Goal: Information Seeking & Learning: Learn about a topic

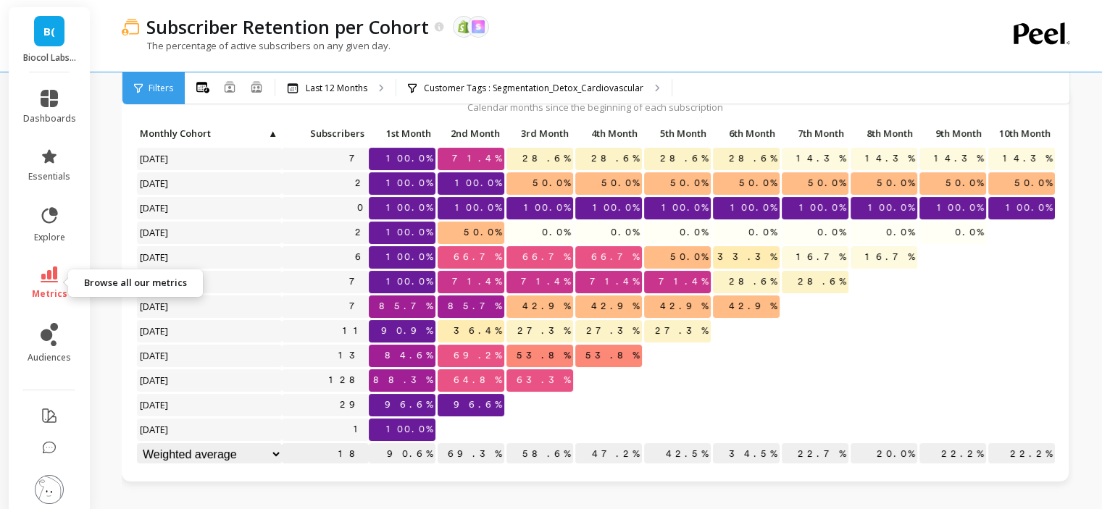
click at [46, 292] on span "metrics" at bounding box center [49, 294] width 35 height 12
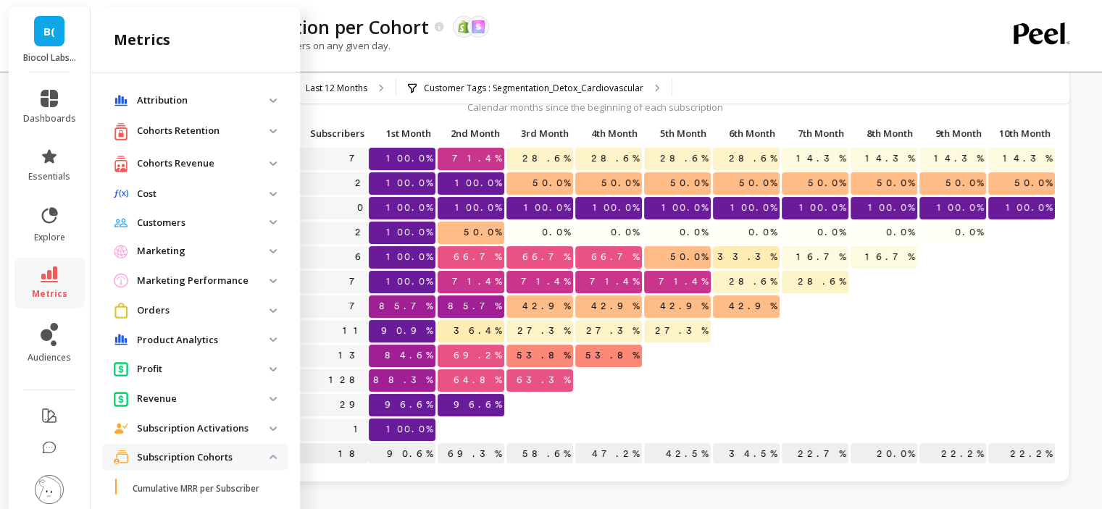
scroll to position [380, 0]
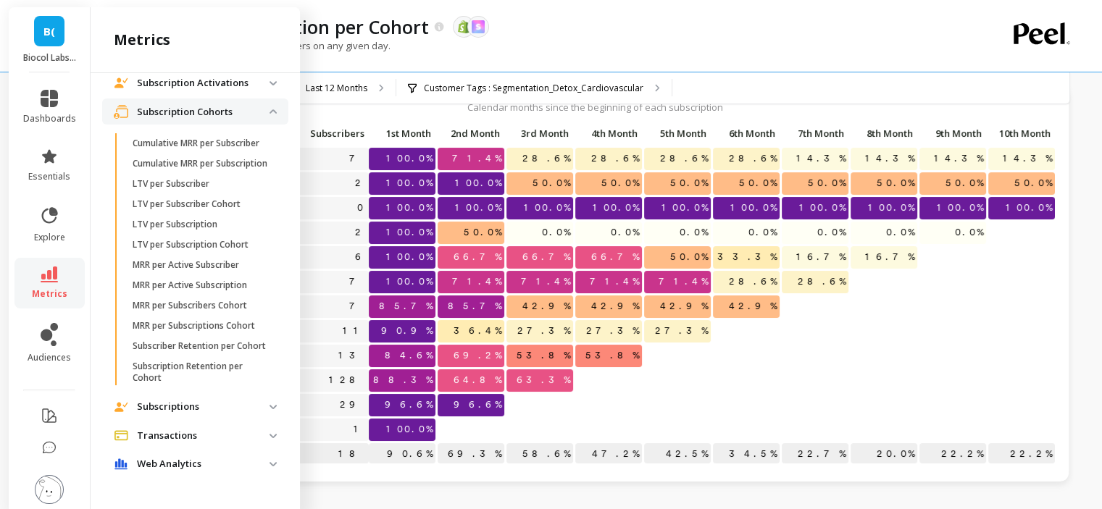
click at [197, 105] on p "Subscription Cohorts" at bounding box center [203, 112] width 133 height 14
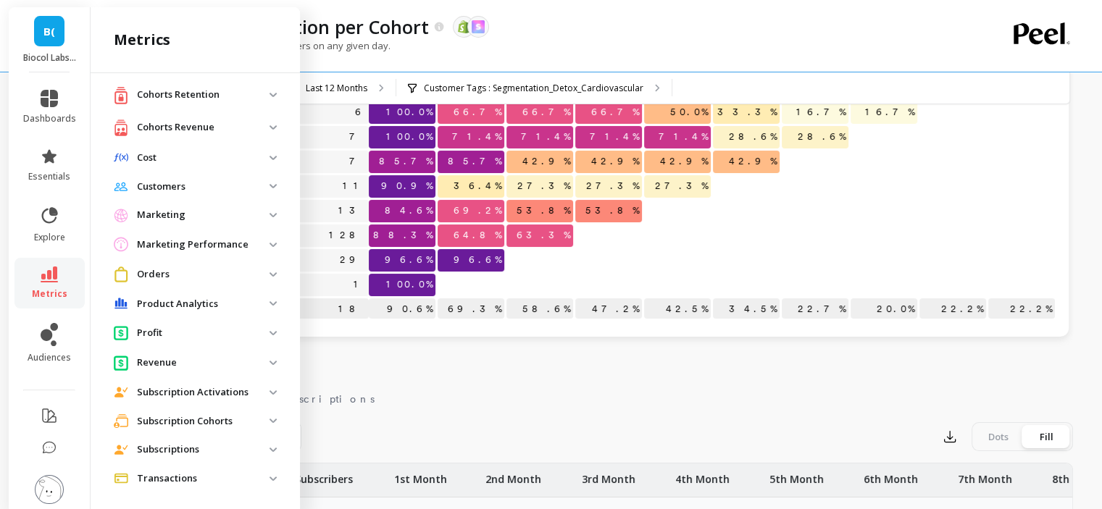
scroll to position [0, 0]
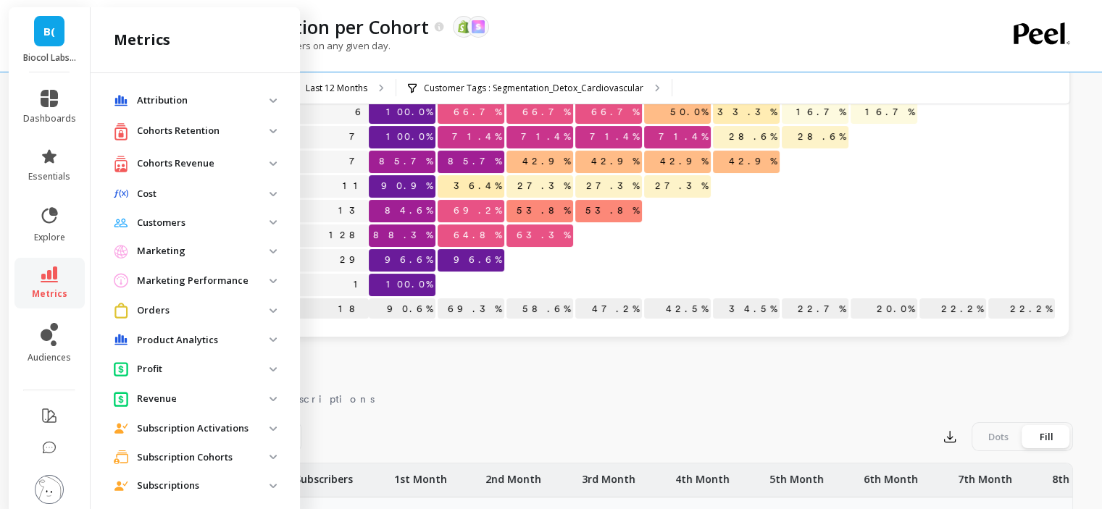
click at [170, 398] on p "Revenue" at bounding box center [203, 399] width 133 height 14
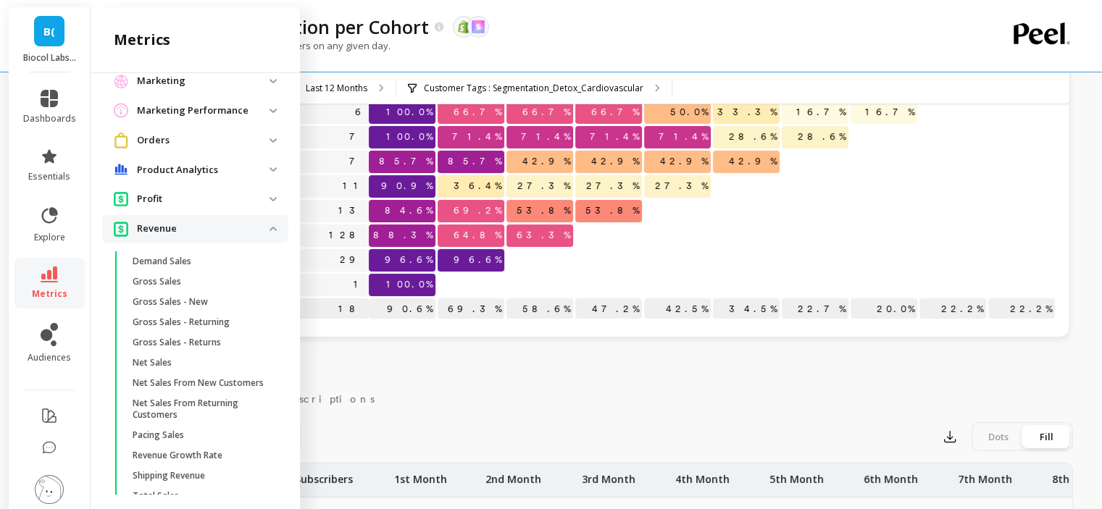
scroll to position [290, 0]
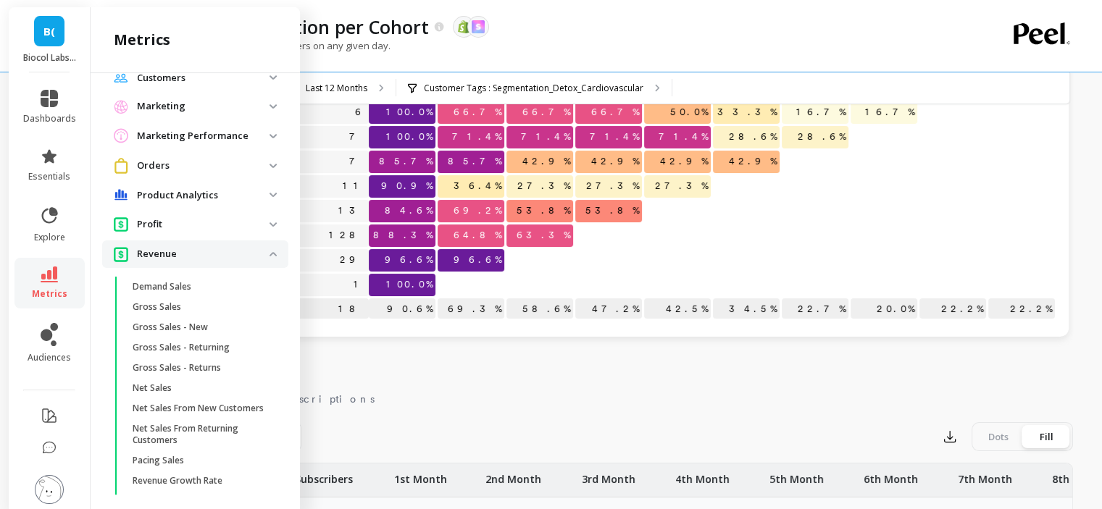
click at [183, 254] on p "Revenue" at bounding box center [203, 254] width 133 height 14
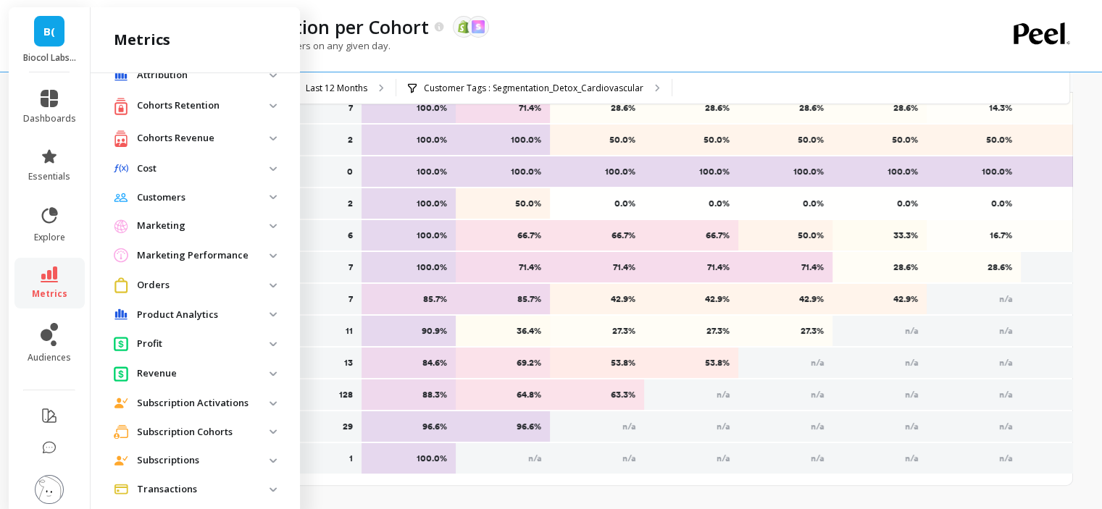
scroll to position [0, 0]
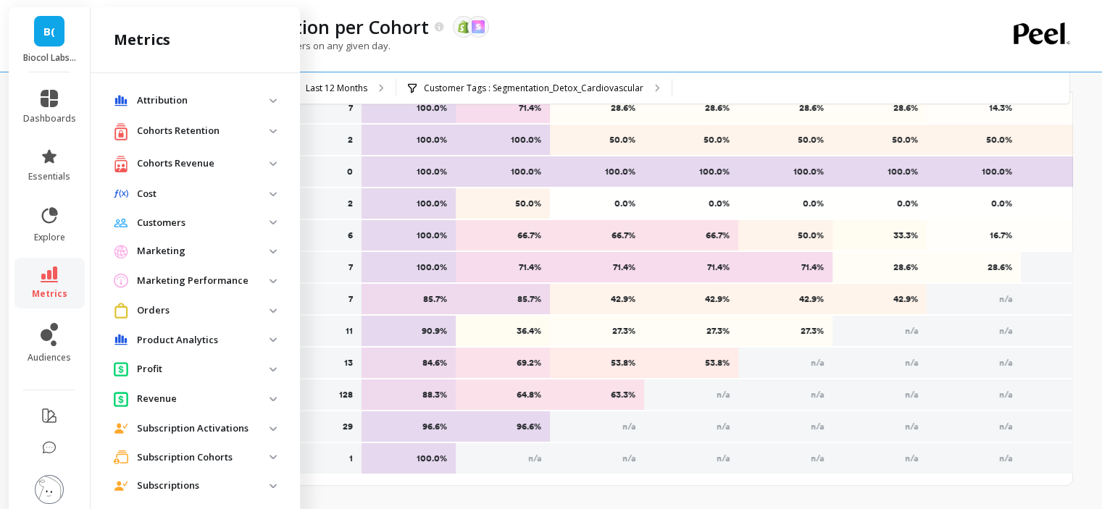
click at [206, 155] on div "Cohorts Revenue" at bounding box center [192, 164] width 156 height 18
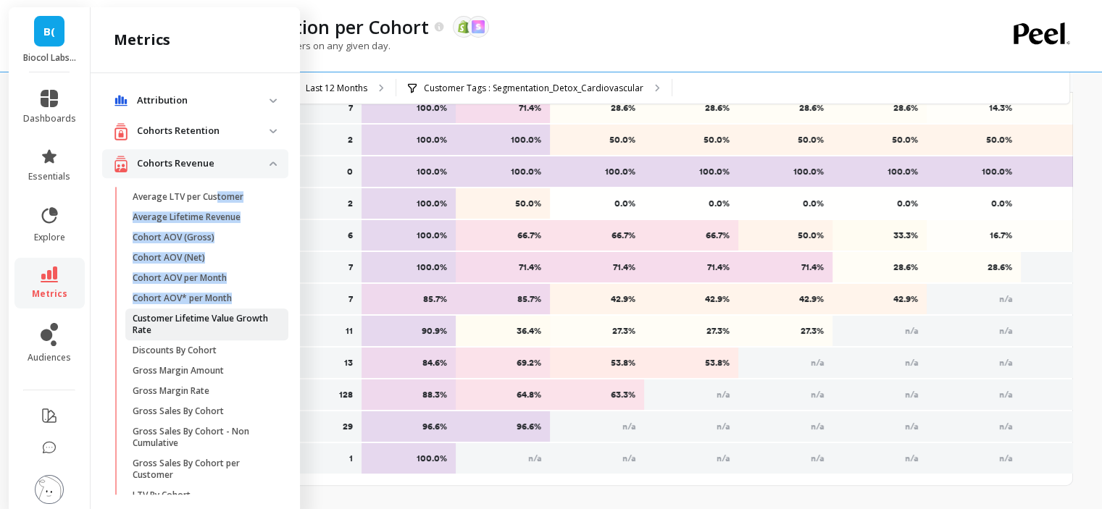
drag, startPoint x: 218, startPoint y: 196, endPoint x: 246, endPoint y: 334, distance: 141.2
click at [241, 318] on ul "Average LTV per Customer Average Lifetime Revenue Cohort AOV (Gross) Cohort AOV…" at bounding box center [198, 432] width 180 height 490
click at [212, 219] on p "Average Lifetime Revenue" at bounding box center [187, 218] width 108 height 12
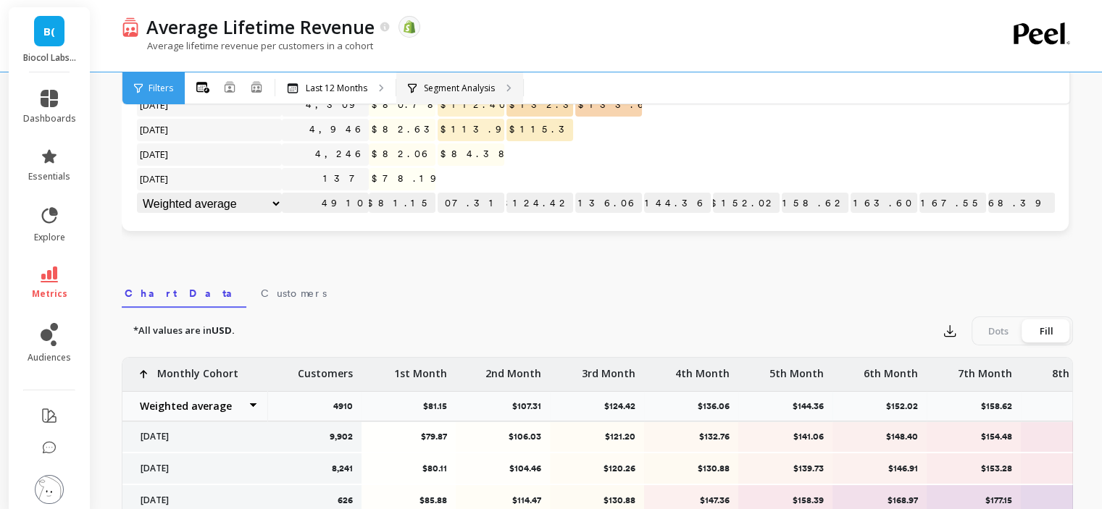
scroll to position [577, 0]
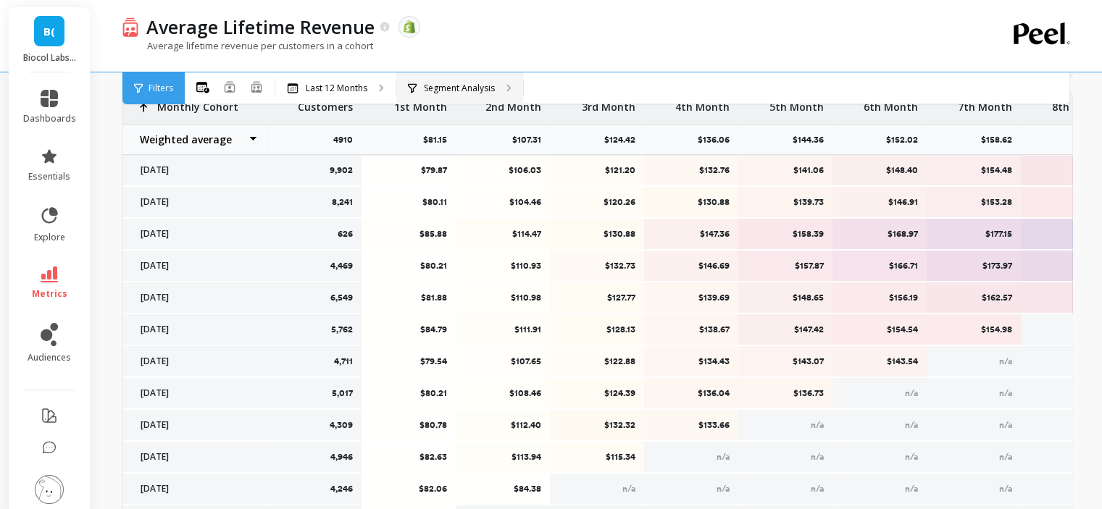
click at [469, 90] on p "Segment Analysis" at bounding box center [459, 89] width 71 height 12
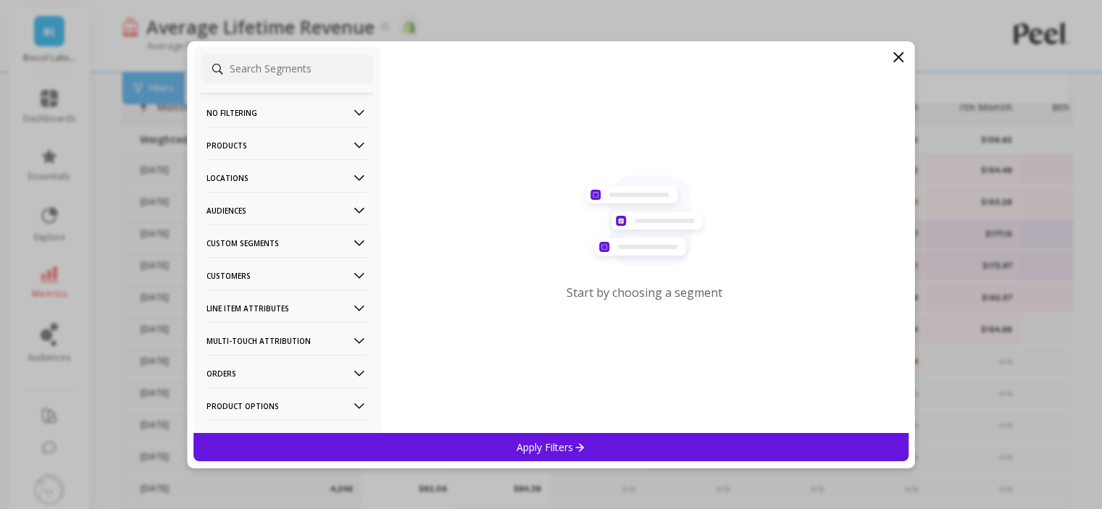
click at [252, 135] on p "Products" at bounding box center [286, 145] width 161 height 37
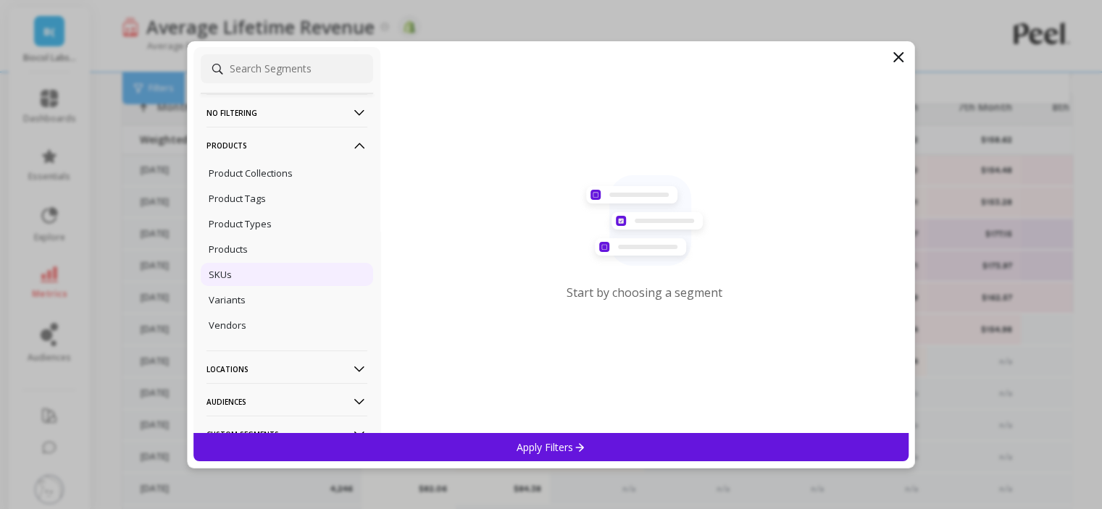
click at [248, 266] on div "SKUs" at bounding box center [287, 274] width 172 height 23
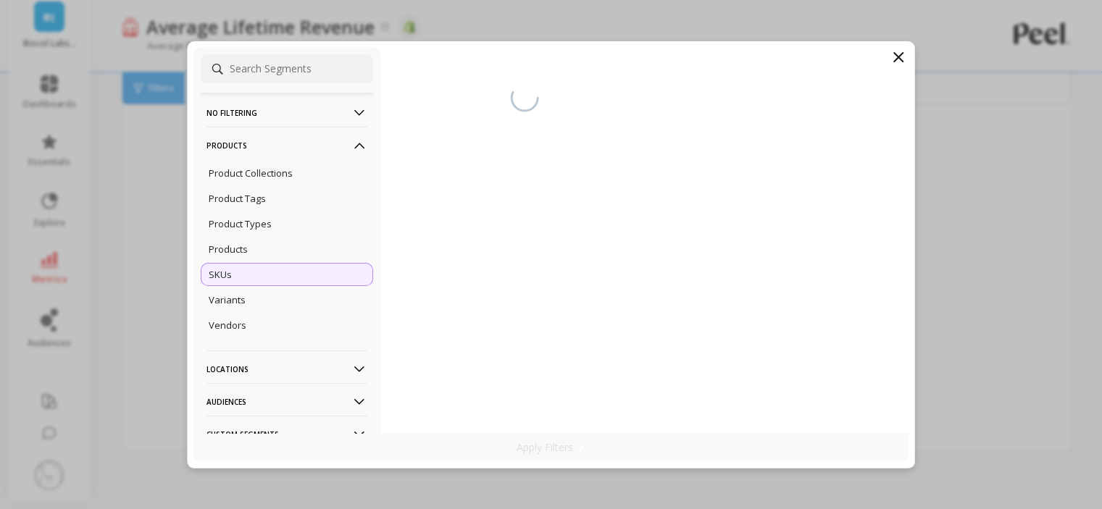
scroll to position [310, 0]
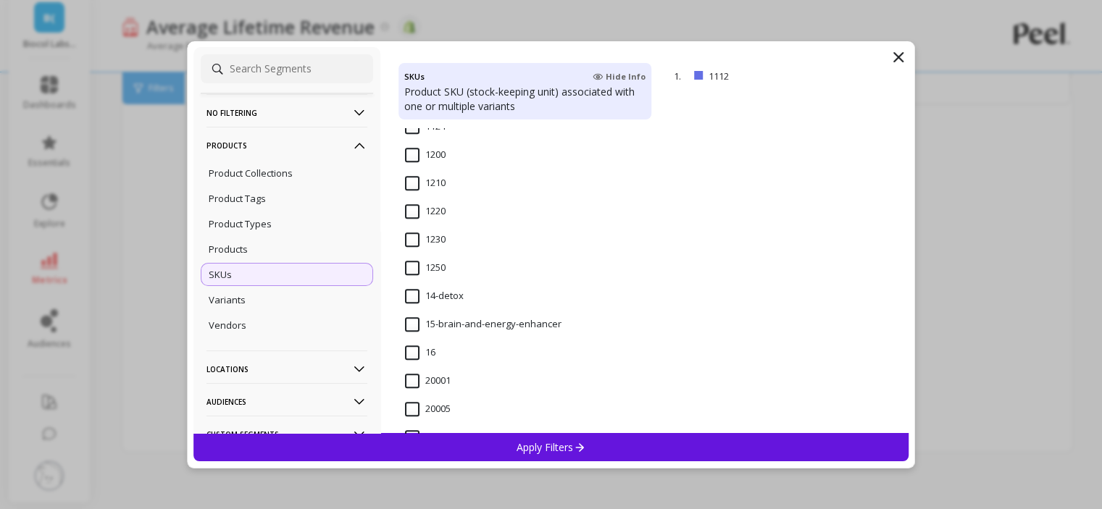
scroll to position [1014, 0]
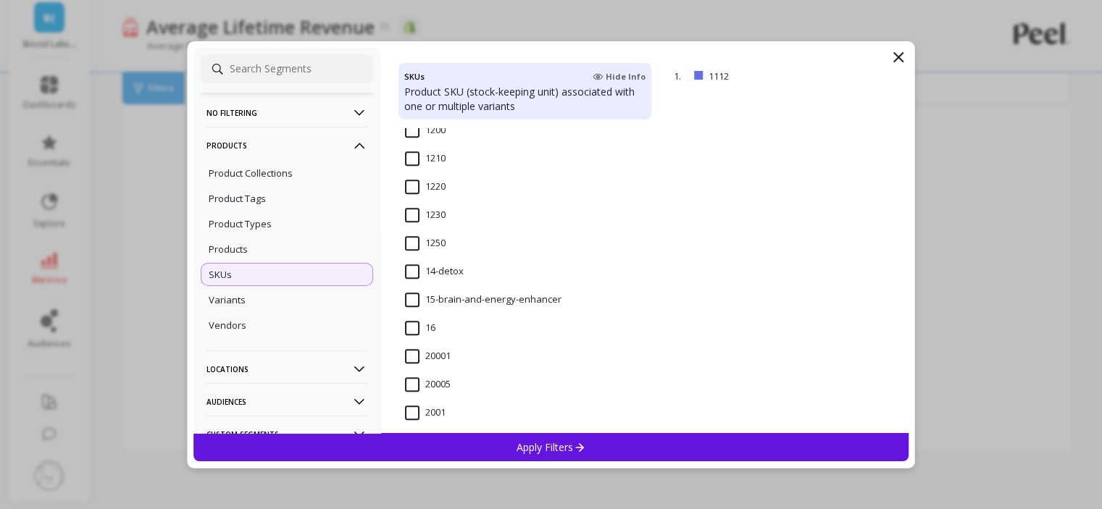
click at [414, 274] on input "14-detox" at bounding box center [434, 271] width 59 height 14
click at [510, 443] on div "Apply Filters" at bounding box center [551, 447] width 716 height 28
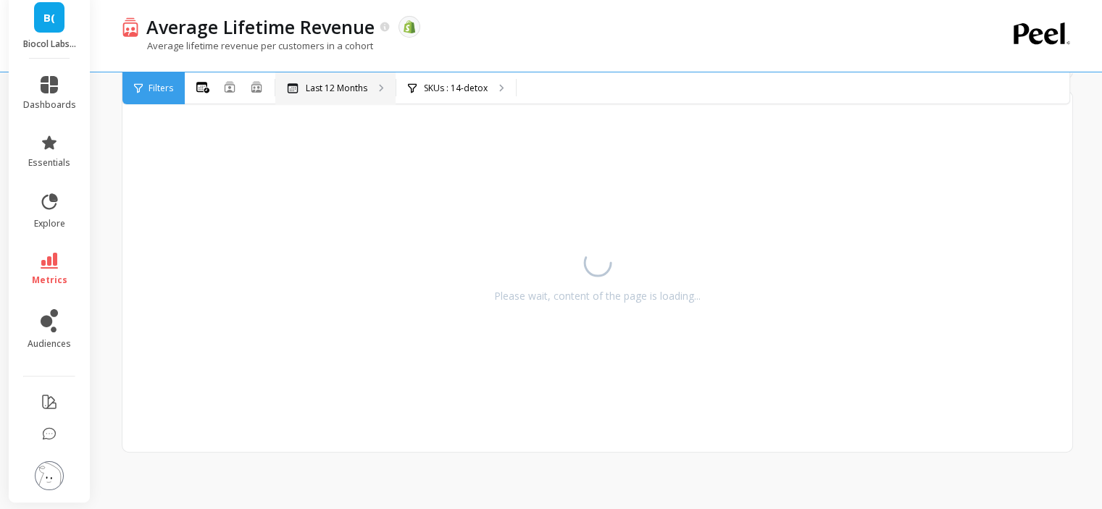
click at [325, 89] on p "Last 12 Months" at bounding box center [337, 89] width 62 height 12
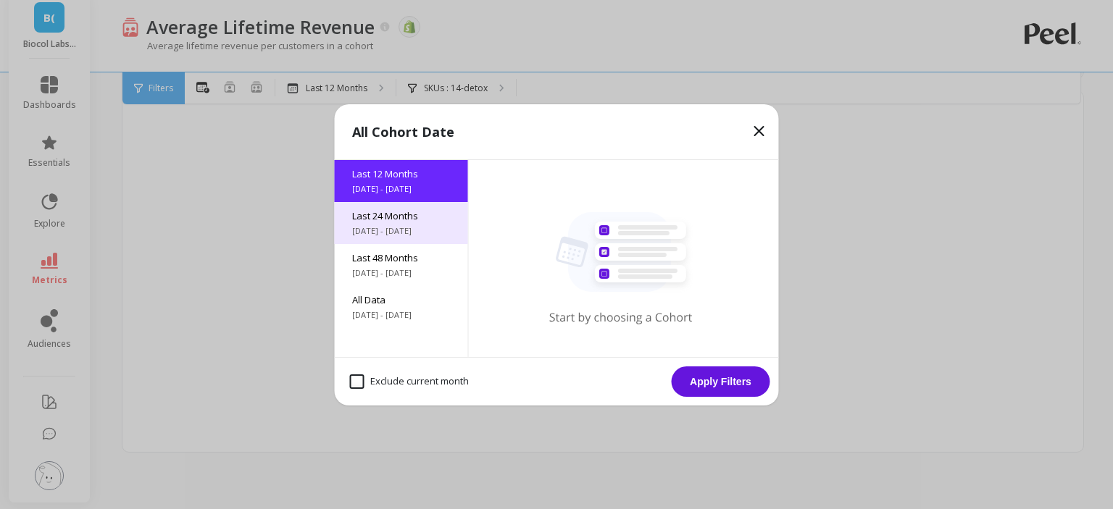
click at [396, 232] on span "[DATE] - [DATE]" at bounding box center [401, 231] width 99 height 12
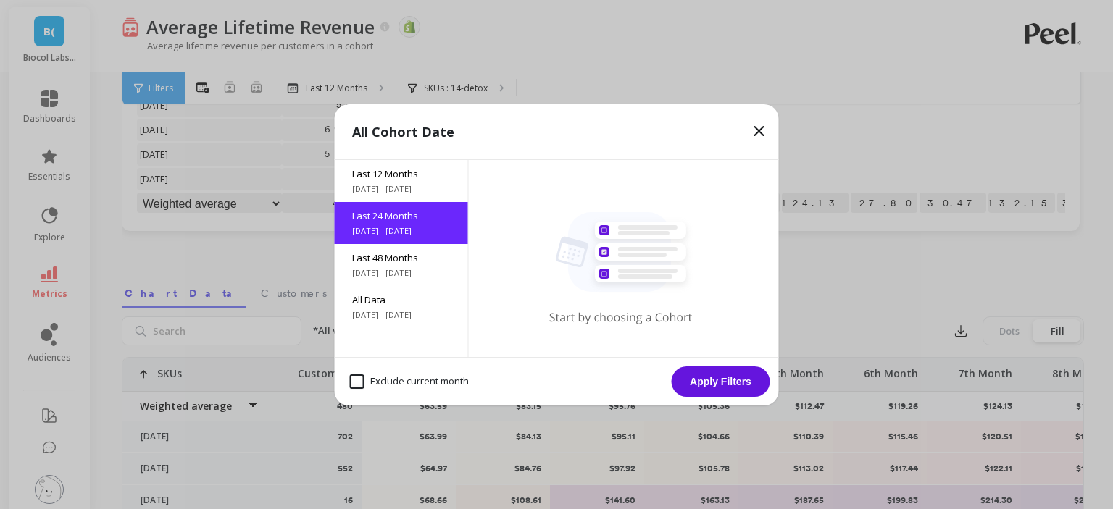
click at [711, 376] on button "Apply Filters" at bounding box center [721, 382] width 99 height 30
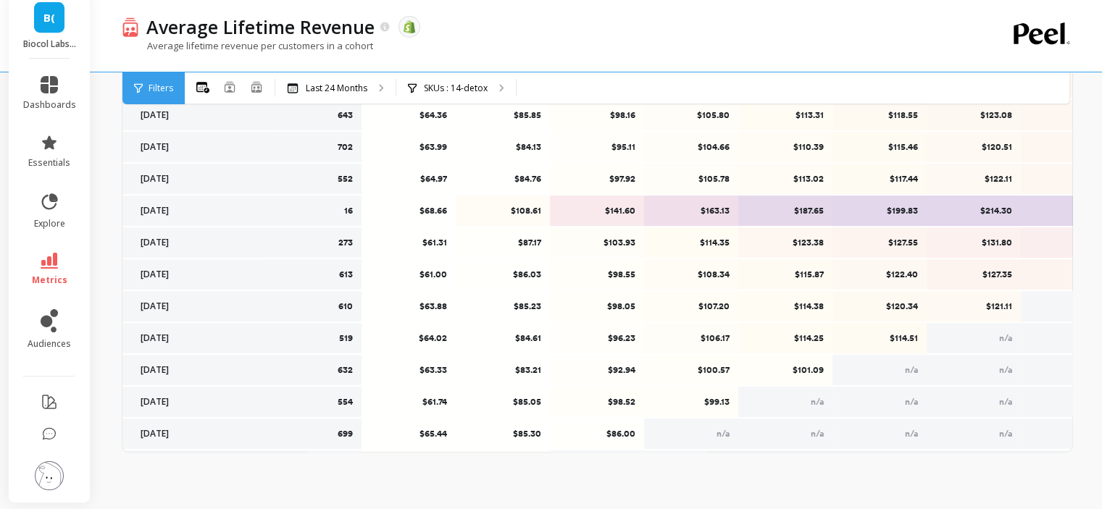
scroll to position [383, 0]
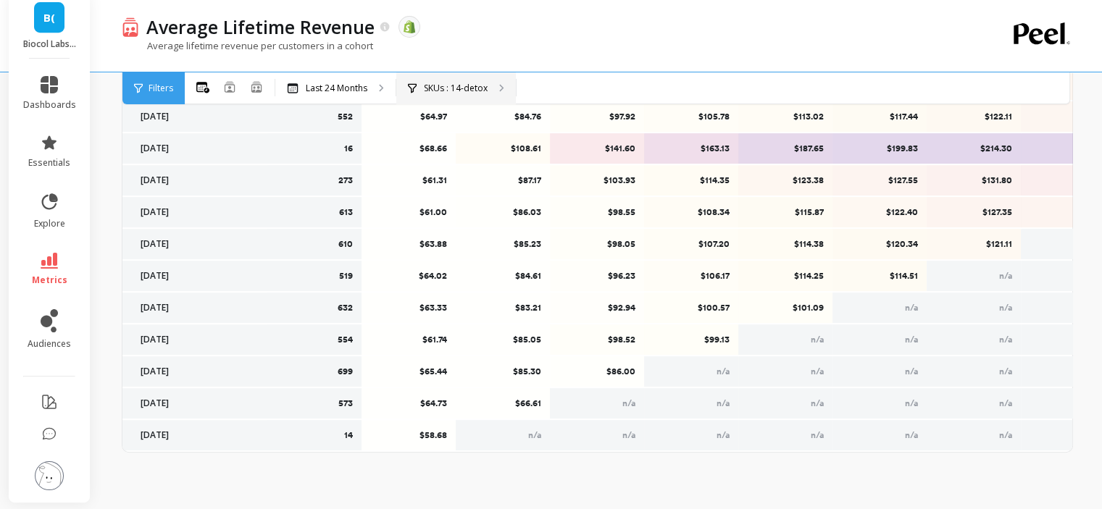
click at [430, 83] on p "SKUs : 14-detox" at bounding box center [456, 89] width 64 height 12
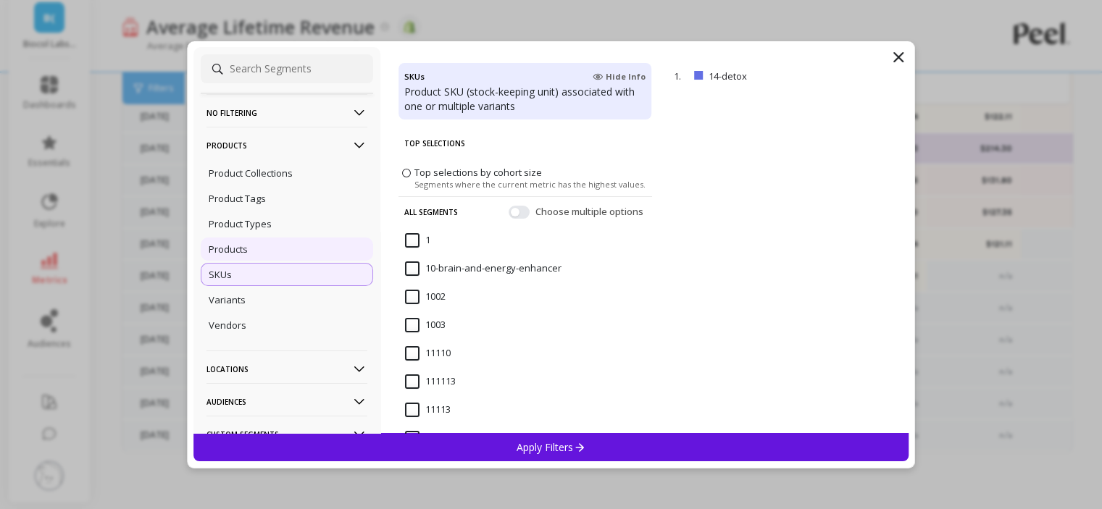
click at [281, 246] on div "Products" at bounding box center [287, 249] width 172 height 23
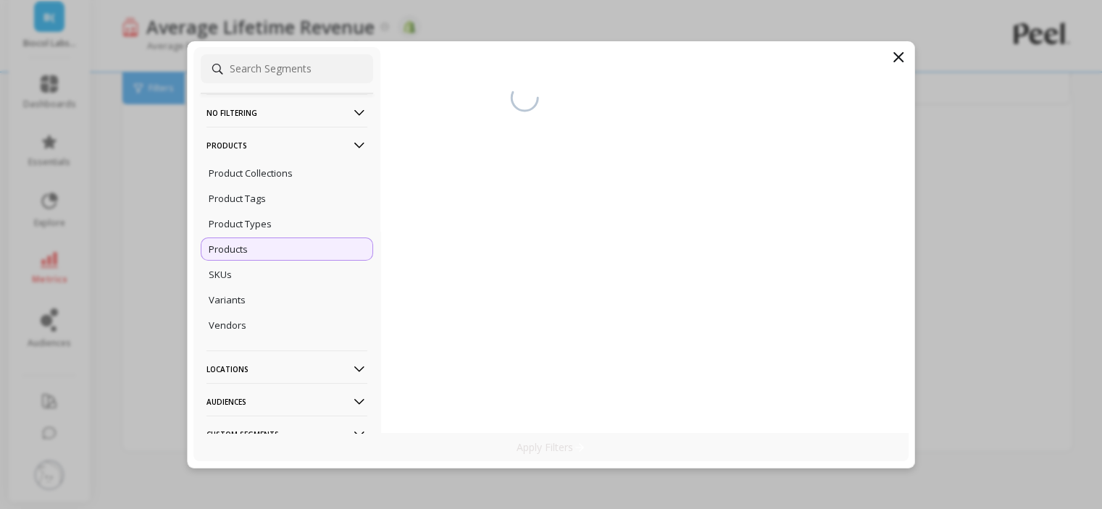
scroll to position [310, 0]
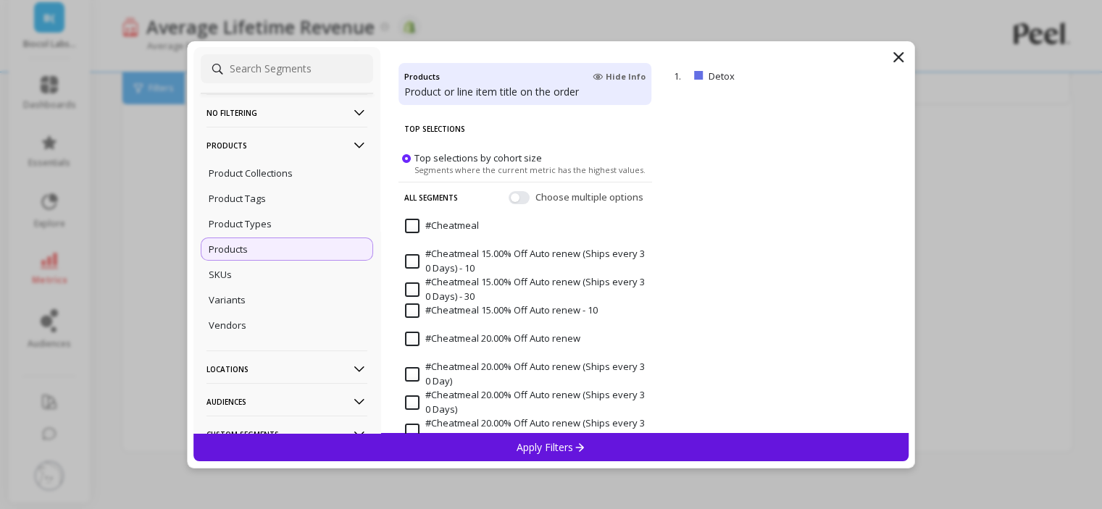
click at [522, 451] on p "Apply Filters" at bounding box center [551, 447] width 69 height 14
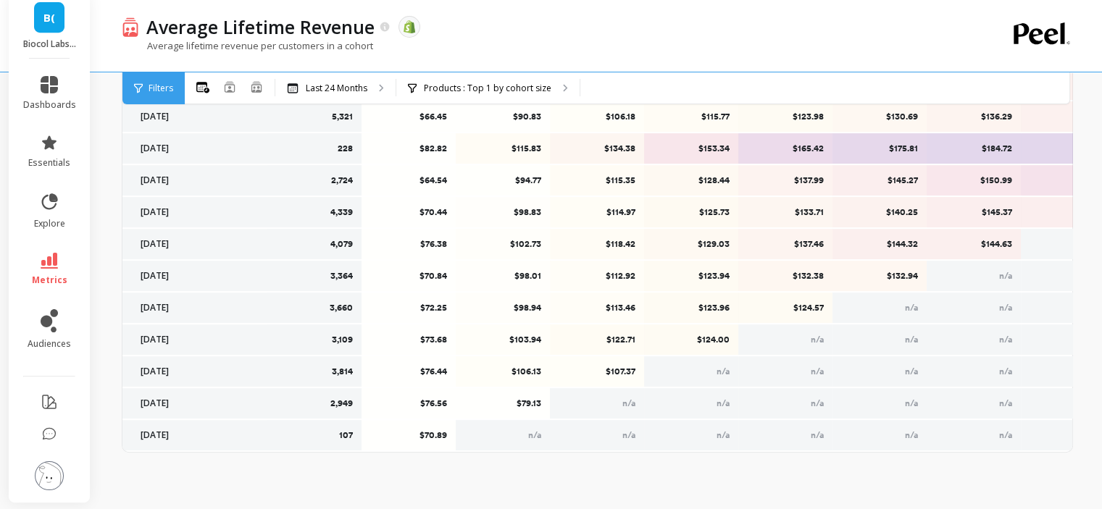
scroll to position [383, 0]
click at [57, 262] on link "metrics" at bounding box center [49, 269] width 53 height 33
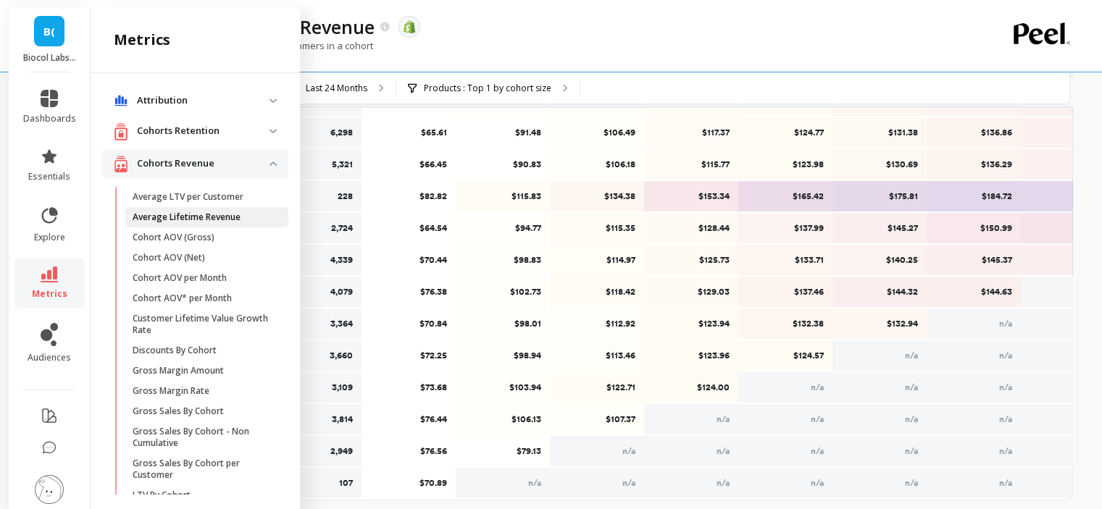
scroll to position [600, 0]
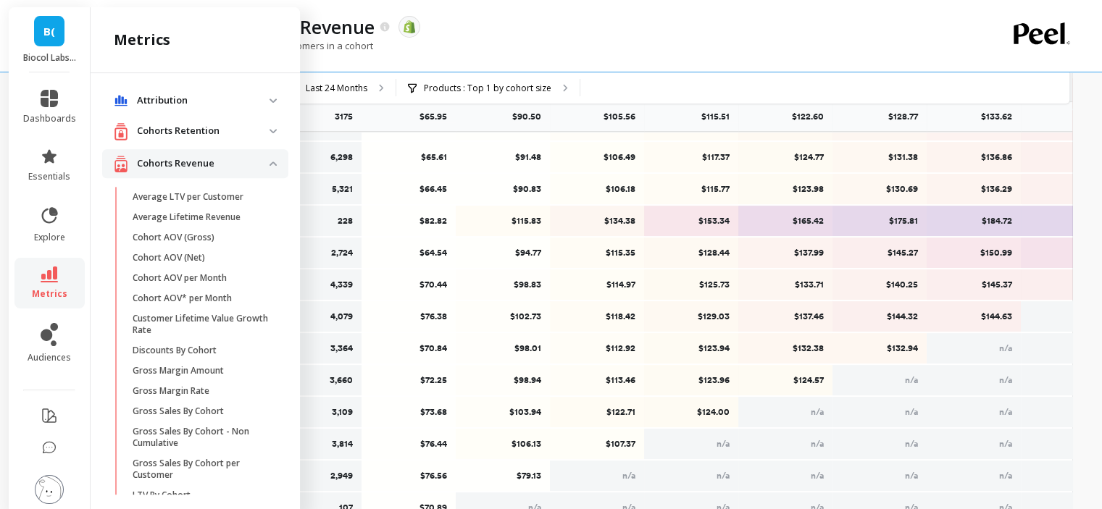
click at [185, 164] on p "Cohorts Revenue" at bounding box center [203, 163] width 133 height 14
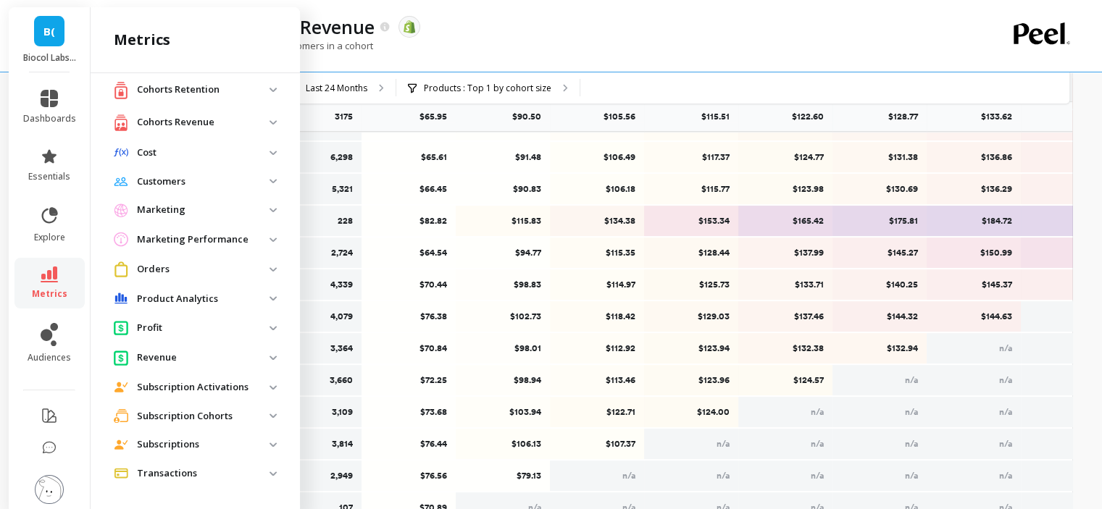
scroll to position [78, 0]
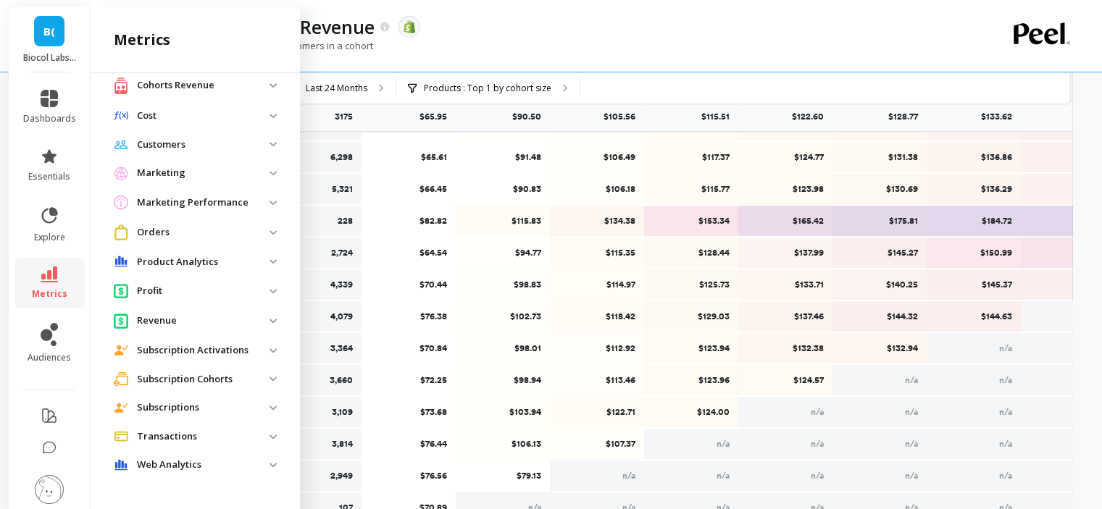
click at [192, 380] on p "Subscription Cohorts" at bounding box center [203, 379] width 133 height 14
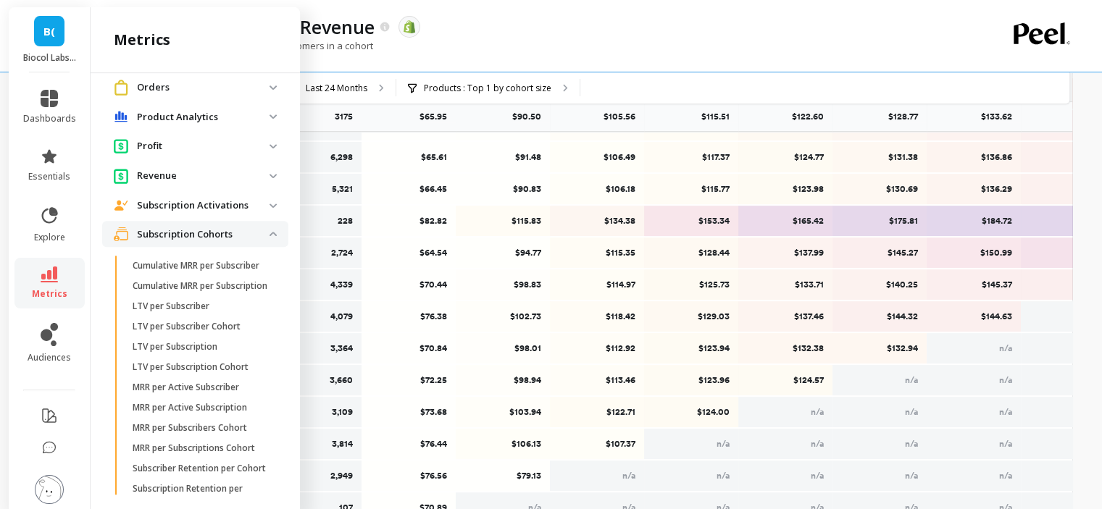
scroll to position [368, 0]
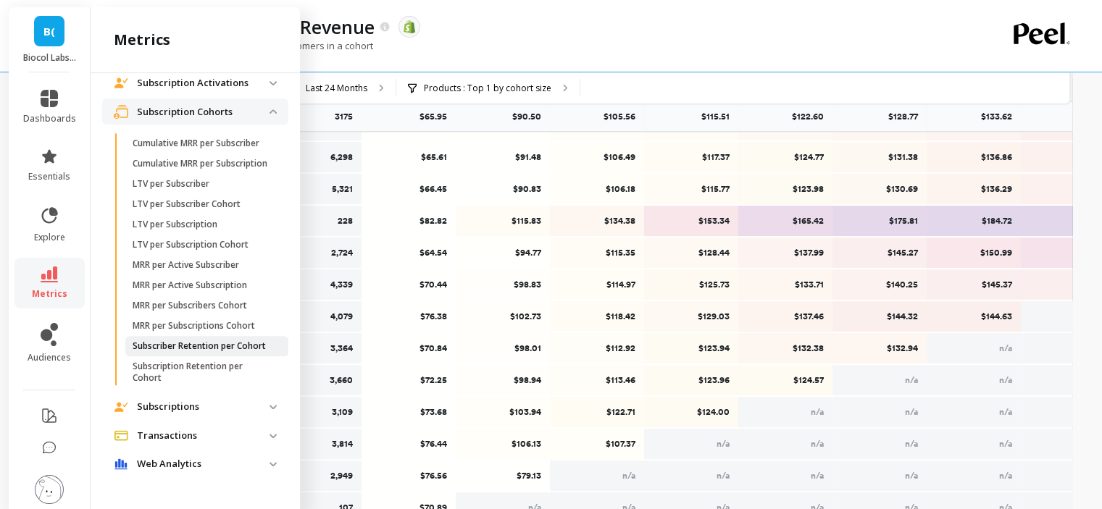
click at [188, 352] on p "Subscriber Retention per Cohort" at bounding box center [199, 346] width 133 height 12
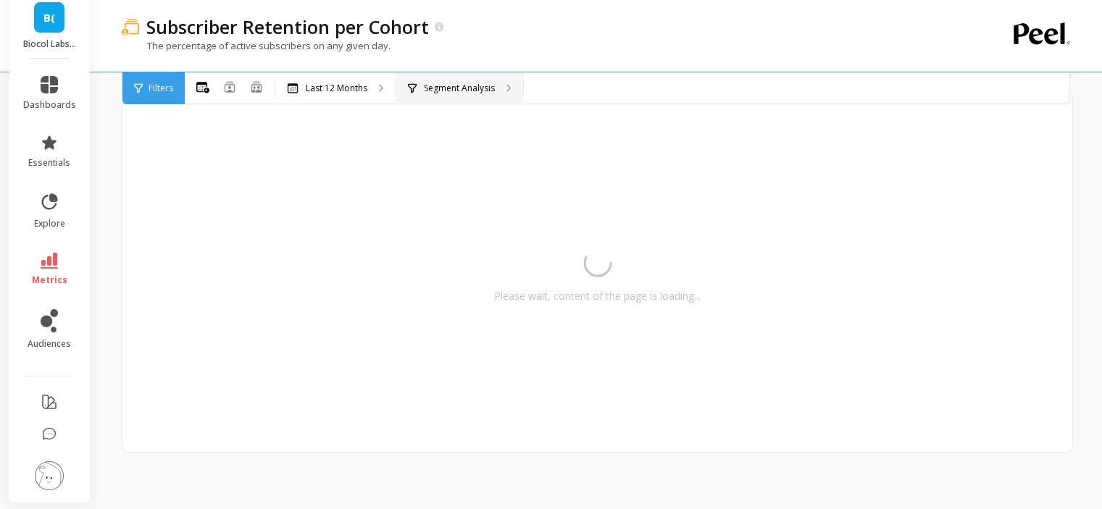
click at [451, 80] on div "Segment Analysis" at bounding box center [459, 88] width 127 height 32
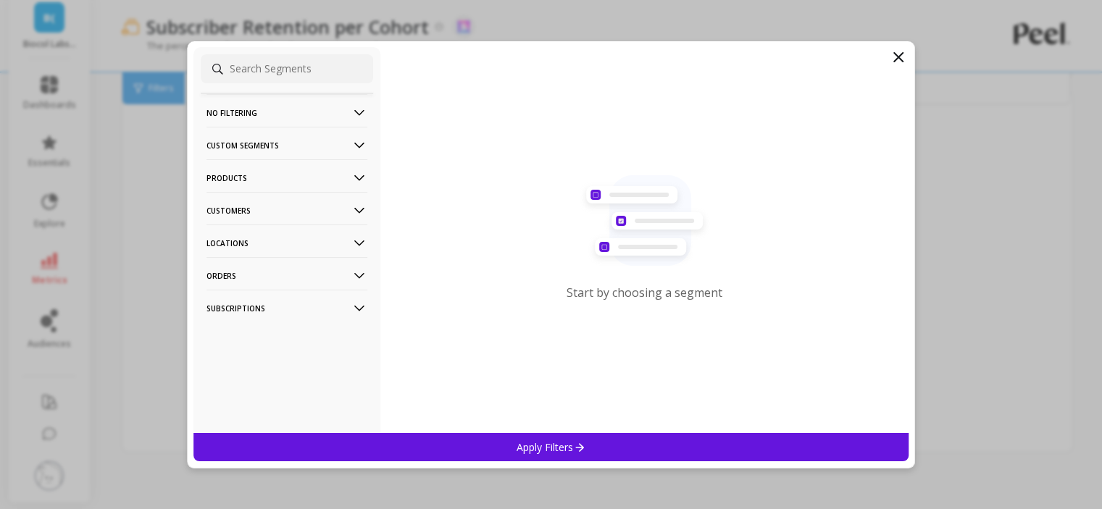
click at [262, 167] on p "Products" at bounding box center [286, 177] width 161 height 37
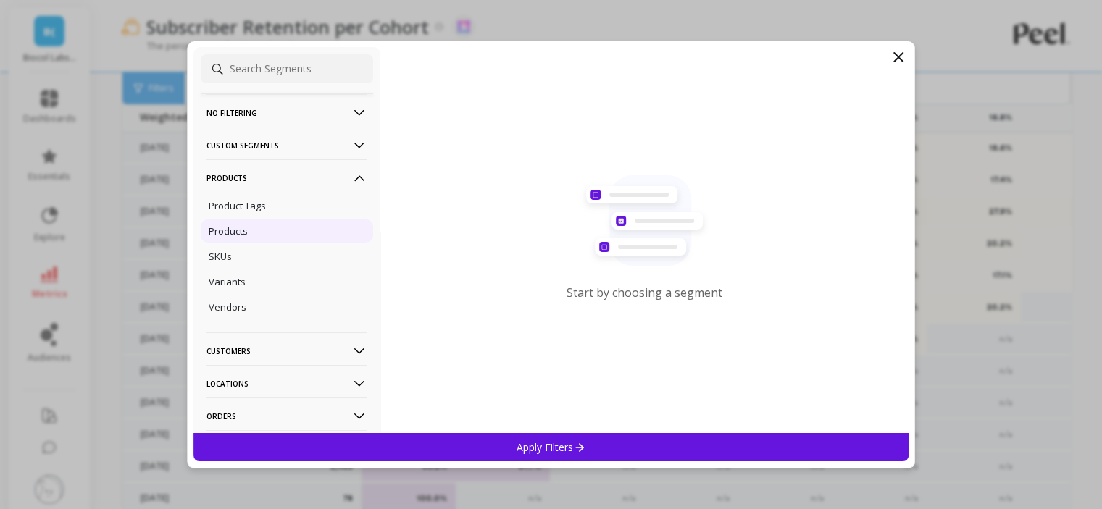
click at [250, 232] on div "Products" at bounding box center [287, 231] width 172 height 23
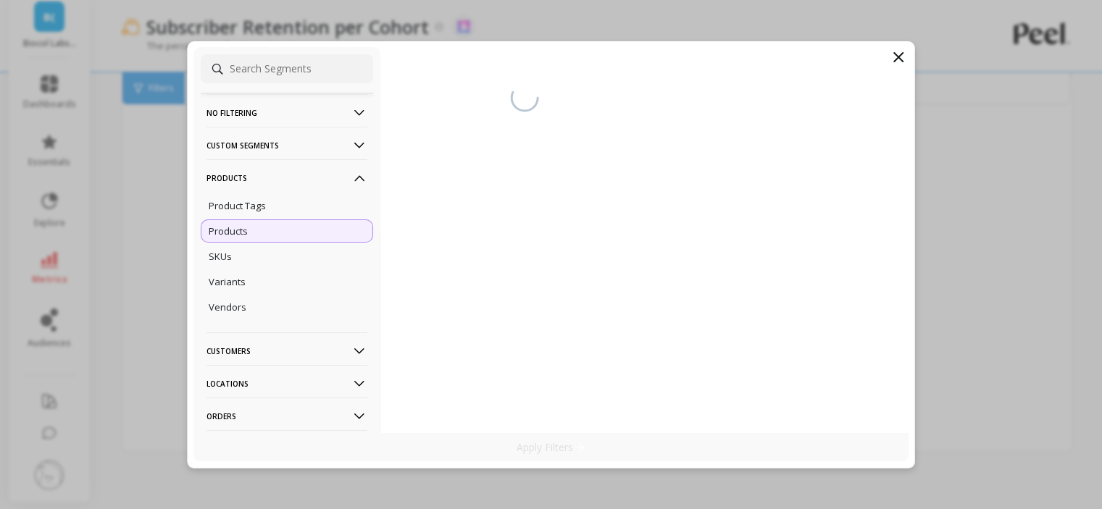
scroll to position [310, 0]
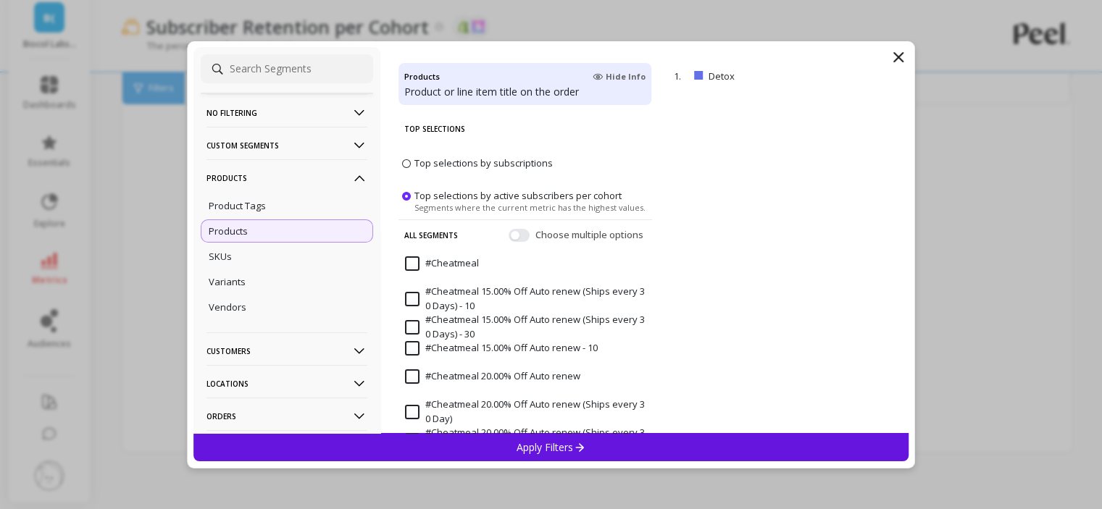
click at [490, 454] on div "Apply Filters" at bounding box center [551, 447] width 716 height 28
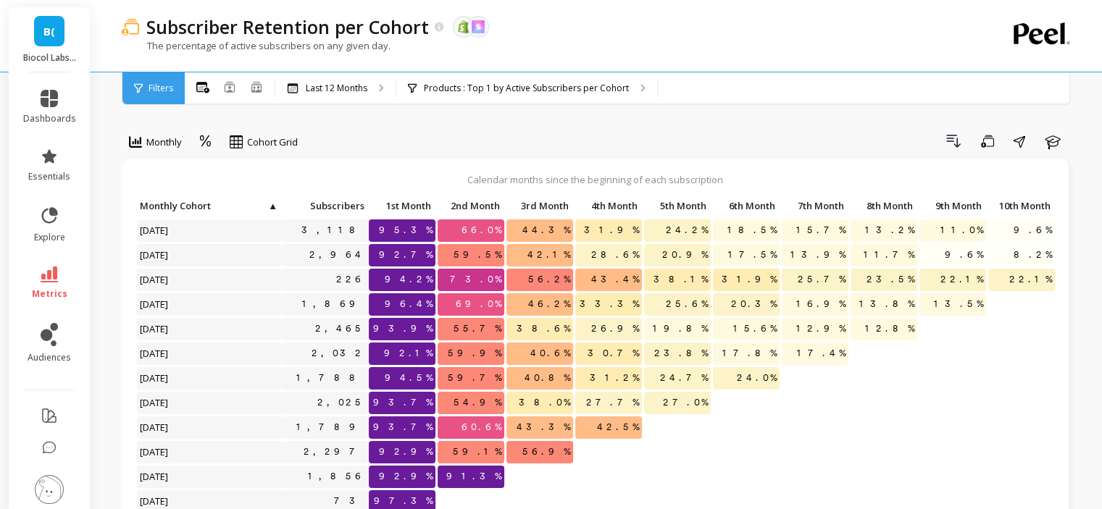
scroll to position [72, 0]
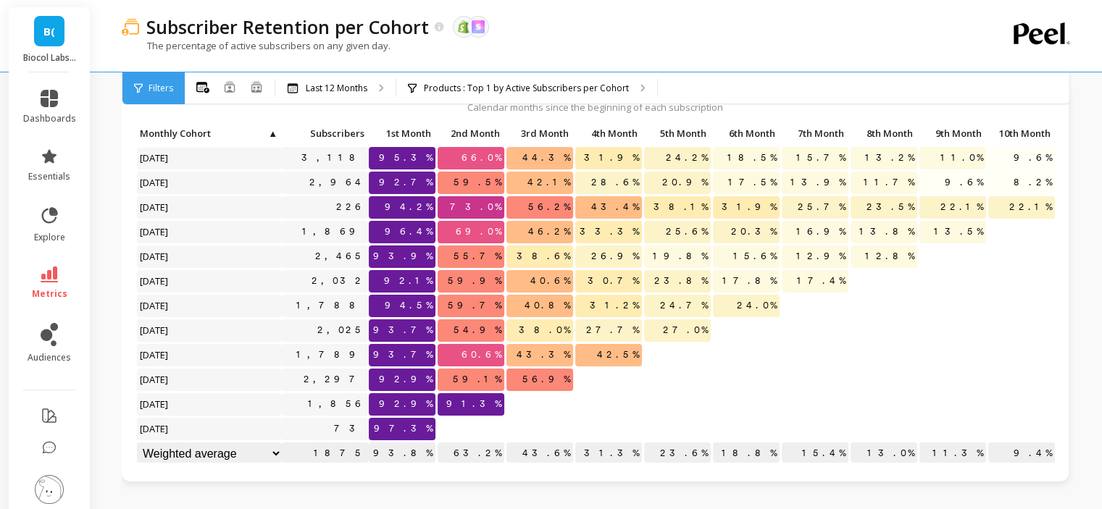
drag, startPoint x: 501, startPoint y: 341, endPoint x: 467, endPoint y: 341, distance: 34.0
click at [475, 344] on span "60.6%" at bounding box center [482, 355] width 46 height 22
click at [312, 76] on div "Last 12 Months" at bounding box center [335, 88] width 120 height 32
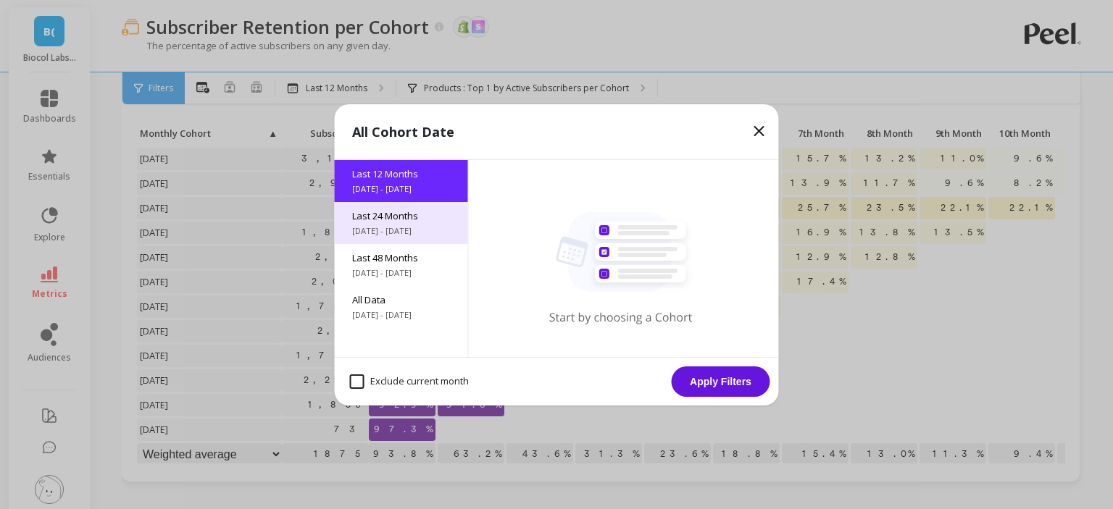
click at [397, 217] on span "Last 24 Months" at bounding box center [401, 215] width 99 height 13
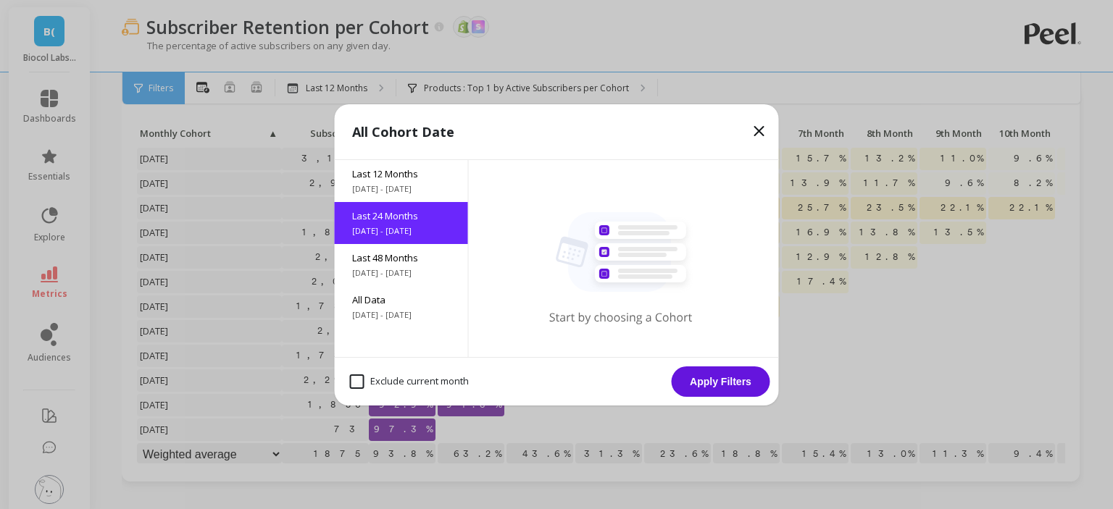
click at [675, 370] on button "Apply Filters" at bounding box center [721, 382] width 99 height 30
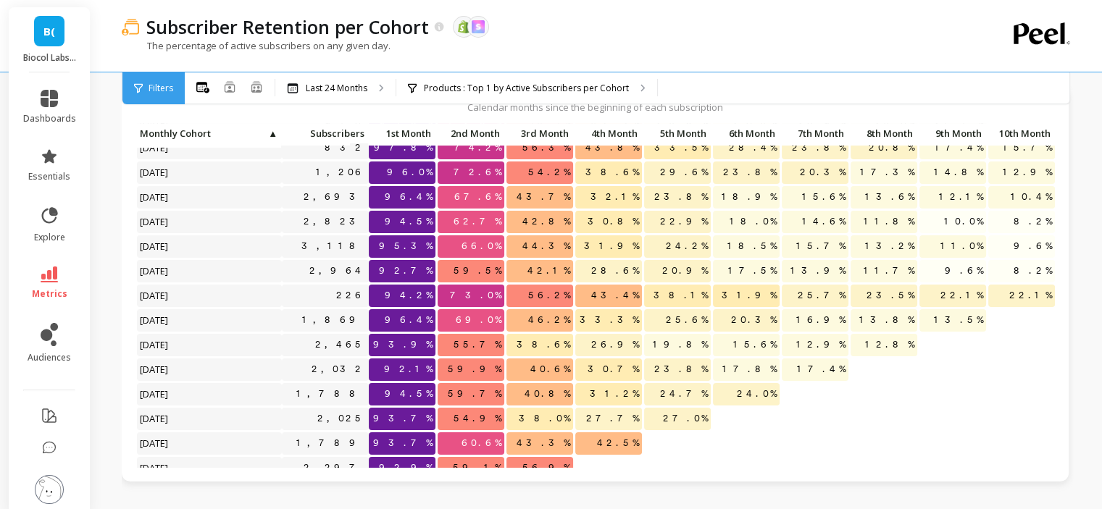
scroll to position [162, 0]
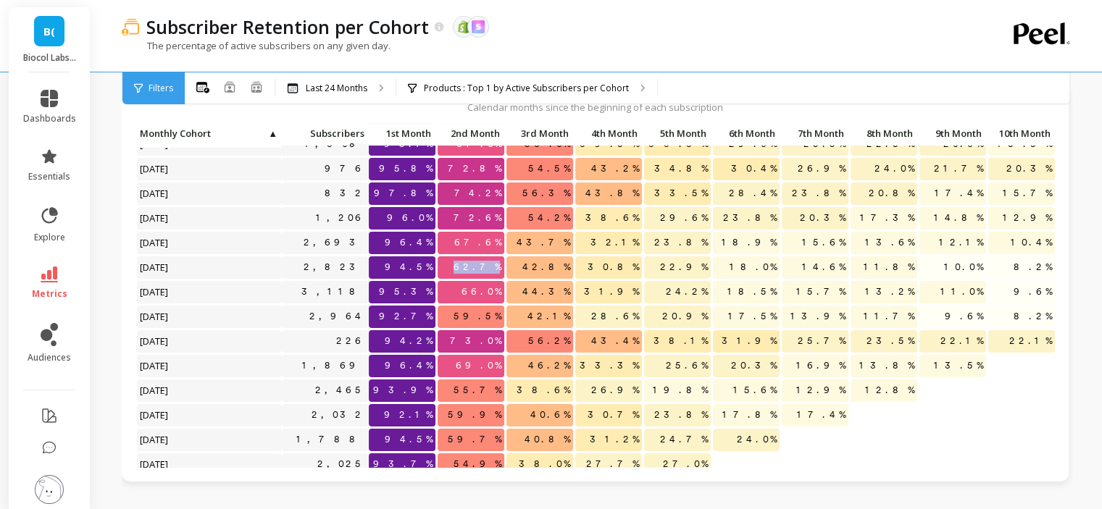
drag, startPoint x: 475, startPoint y: 267, endPoint x: 503, endPoint y: 268, distance: 27.6
click at [503, 268] on span "62.7%" at bounding box center [478, 267] width 54 height 22
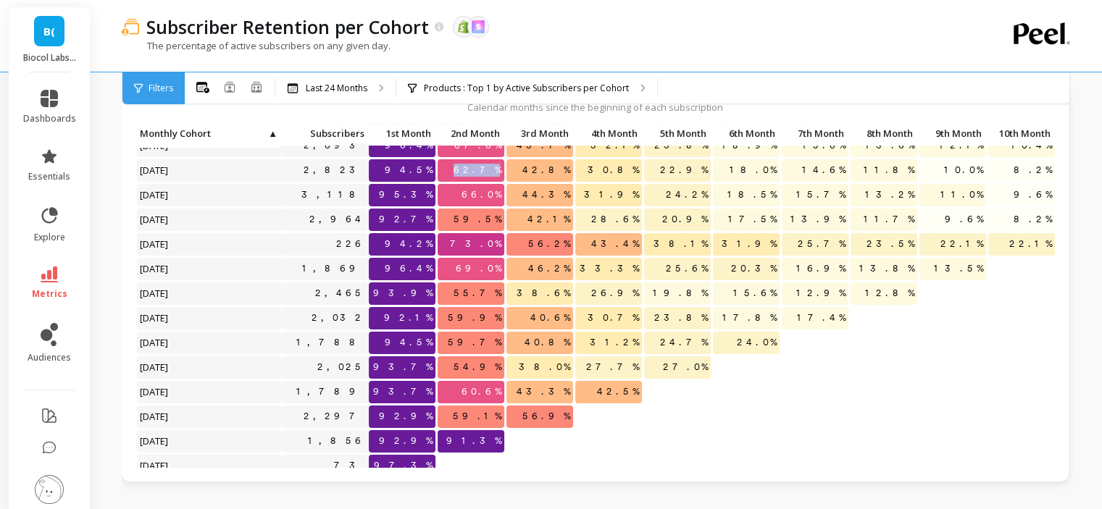
scroll to position [235, 0]
